Goal: Task Accomplishment & Management: Manage account settings

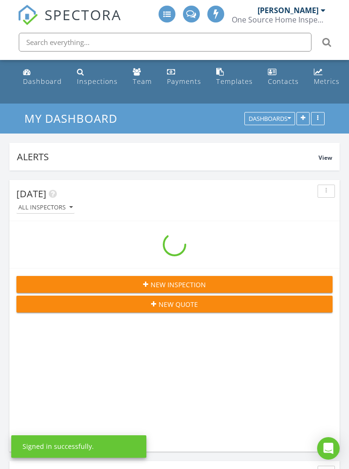
scroll to position [1603, 349]
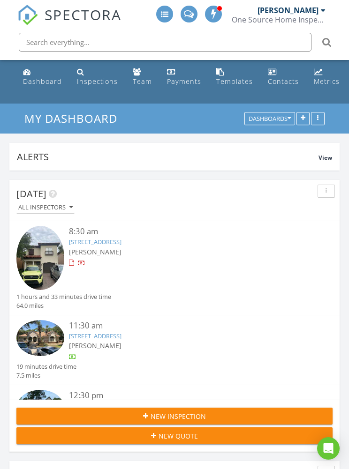
click at [121, 243] on link "[STREET_ADDRESS]" at bounding box center [95, 242] width 52 height 8
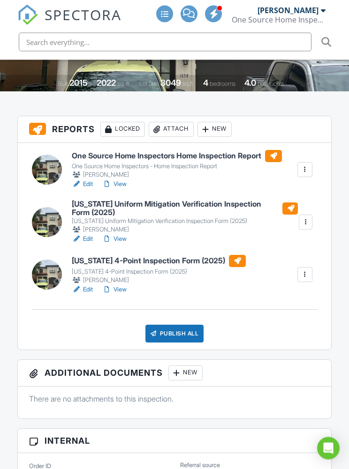
scroll to position [224, 0]
click at [194, 329] on div "Publish All" at bounding box center [174, 334] width 59 height 18
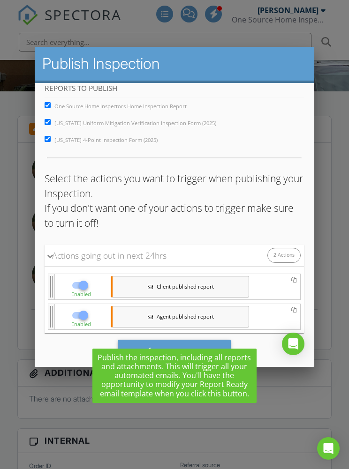
scroll to position [9, 0]
click at [214, 344] on div "Save & Publish" at bounding box center [174, 352] width 113 height 25
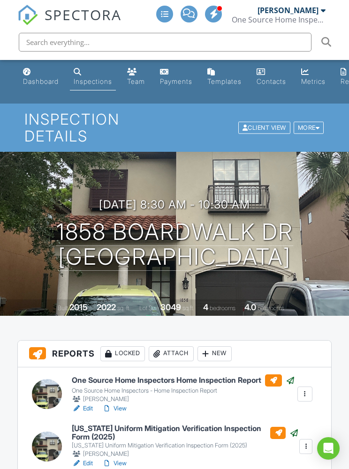
click at [32, 74] on link "Dashboard" at bounding box center [40, 77] width 43 height 27
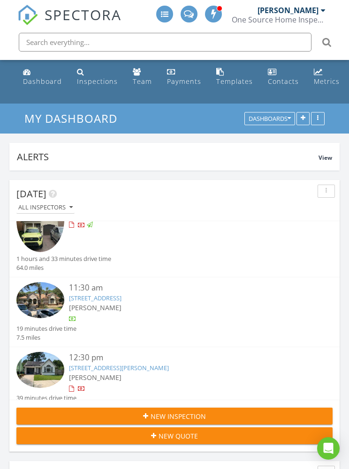
scroll to position [38, 0]
click at [121, 297] on link "[STREET_ADDRESS]" at bounding box center [95, 297] width 52 height 8
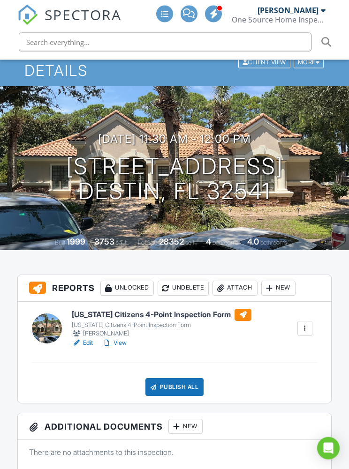
scroll to position [62, 0]
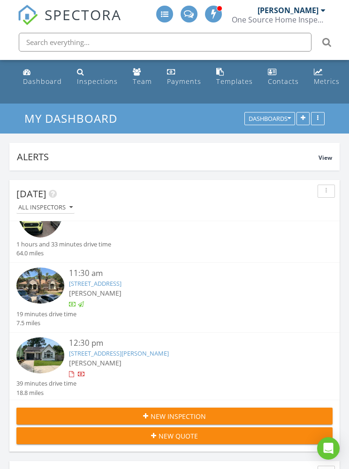
scroll to position [52, 0]
click at [99, 351] on link "[STREET_ADDRESS][PERSON_NAME]" at bounding box center [119, 354] width 100 height 8
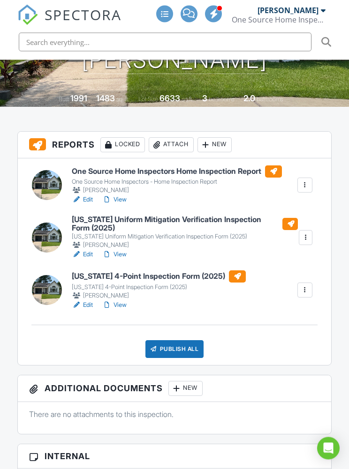
scroll to position [209, 0]
click at [163, 347] on div "Publish All" at bounding box center [174, 349] width 59 height 18
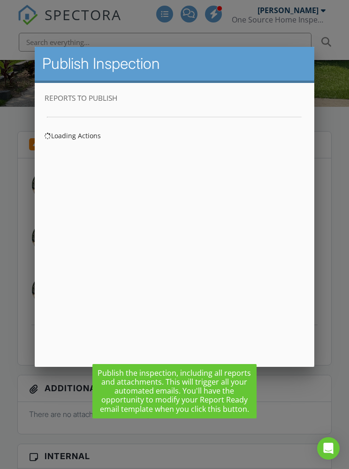
scroll to position [0, 0]
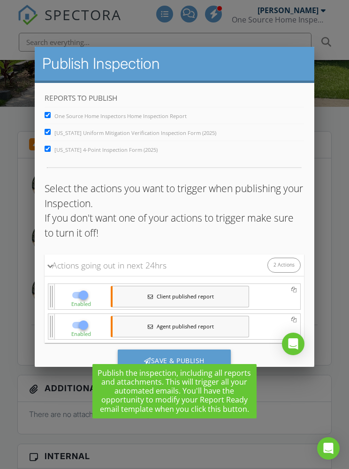
click at [134, 356] on div "Save & Publish" at bounding box center [174, 362] width 113 height 25
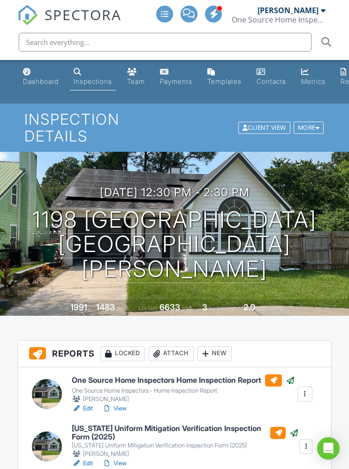
click at [28, 74] on div "Dashboard" at bounding box center [27, 71] width 8 height 7
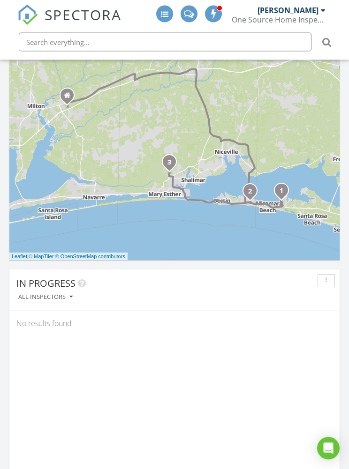
scroll to position [609, 0]
